Goal: Navigation & Orientation: Understand site structure

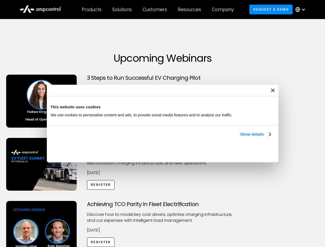
click at [240, 138] on link "Show details" at bounding box center [255, 134] width 30 height 6
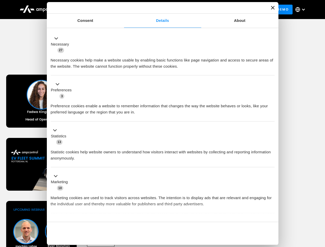
click at [271, 70] on div "Necessary cookies help make a website usable by enabling basic functions like p…" at bounding box center [163, 61] width 224 height 16
click at [320, 208] on div "Achieving TCO Parity in Fleet Electrification Discover how to model key cost dr…" at bounding box center [162, 241] width 323 height 81
click at [158, 10] on div "Customers" at bounding box center [155, 10] width 24 height 6
click at [91, 10] on div "Products" at bounding box center [92, 10] width 20 height 6
click at [122, 10] on div "Solutions" at bounding box center [122, 10] width 20 height 6
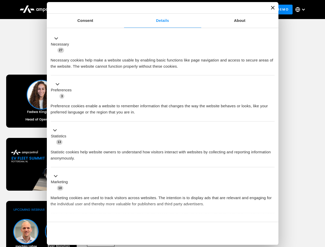
click at [156, 10] on div "Customers" at bounding box center [155, 10] width 24 height 6
click at [191, 10] on div "Resources" at bounding box center [189, 10] width 23 height 6
click at [225, 10] on div "Company" at bounding box center [223, 10] width 22 height 6
click at [302, 10] on div at bounding box center [304, 9] width 4 height 4
